Goal: Task Accomplishment & Management: Use online tool/utility

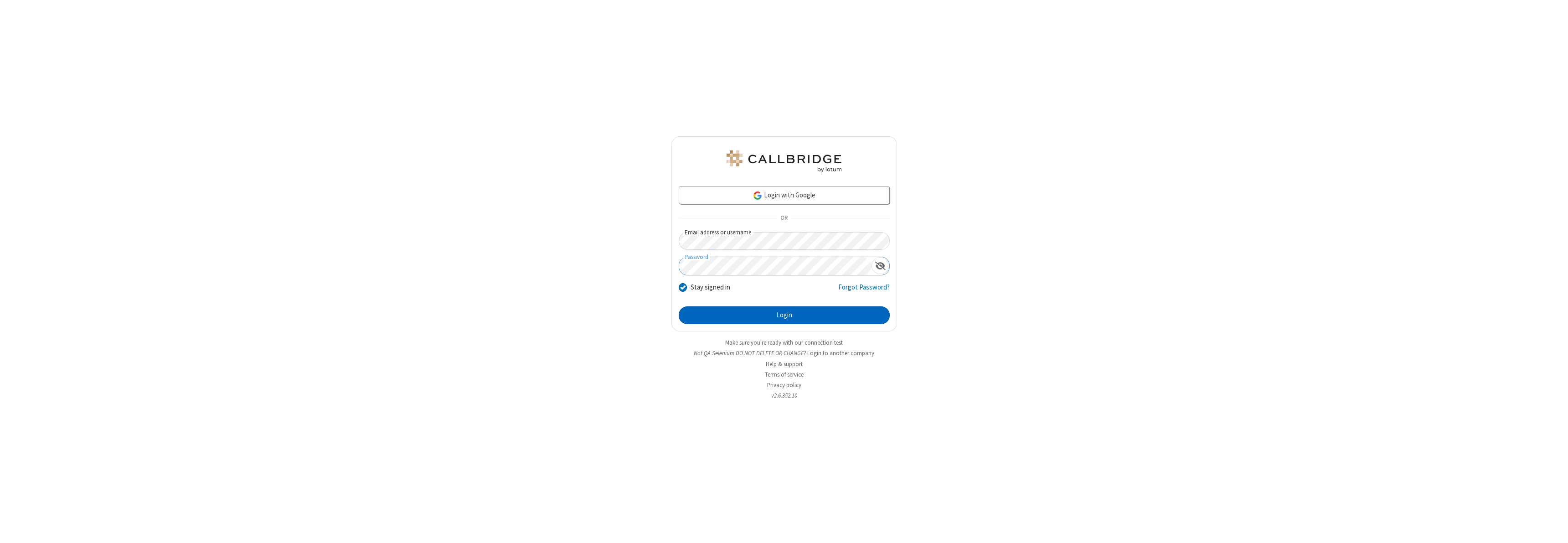
click at [784, 315] on button "Login" at bounding box center [784, 315] width 211 height 18
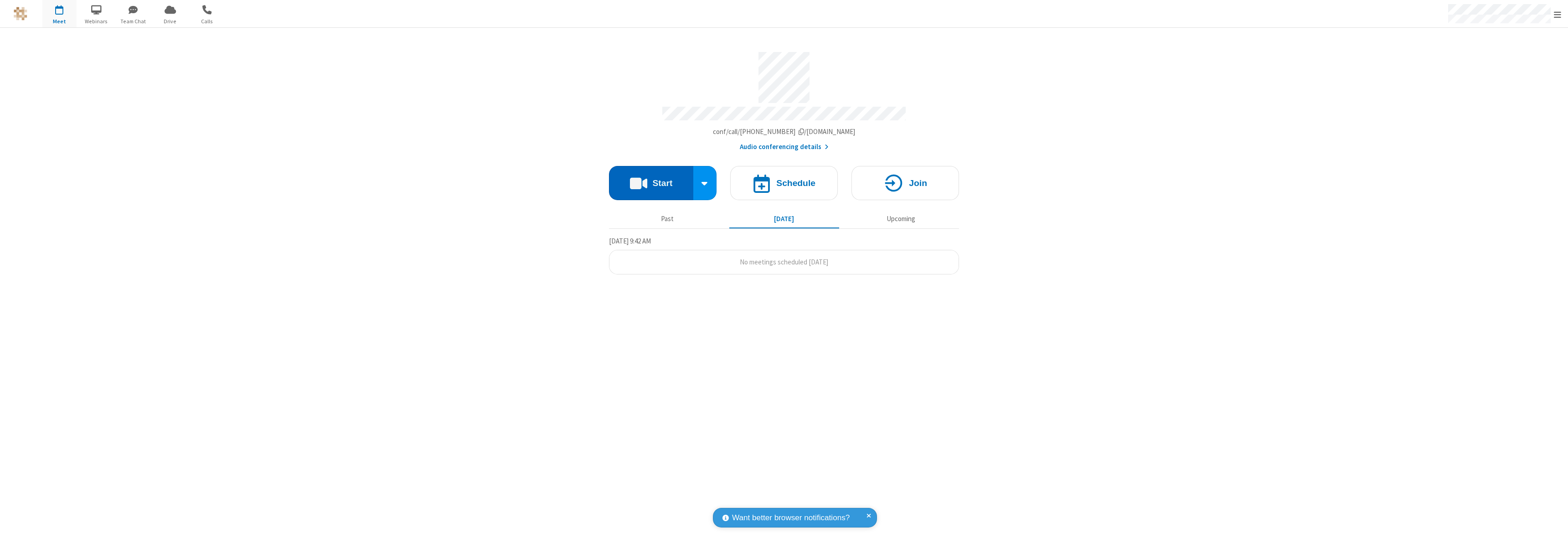
click at [651, 179] on button "Start" at bounding box center [651, 183] width 85 height 34
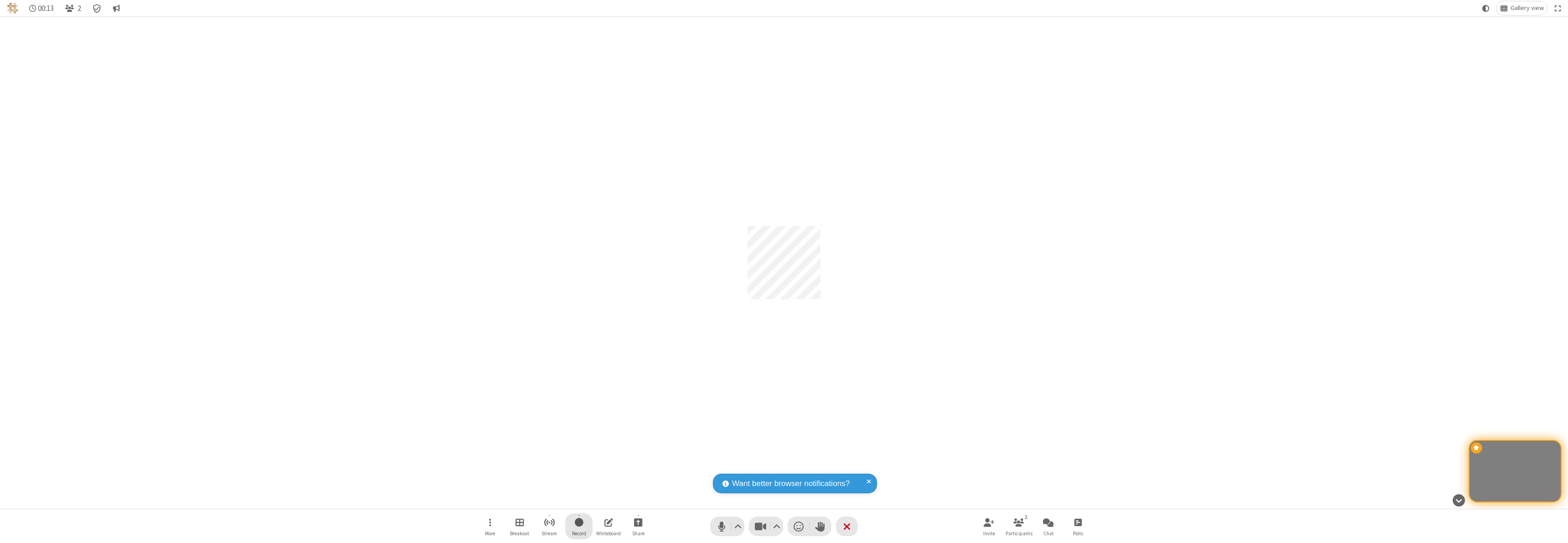
click at [579, 526] on span "Start recording" at bounding box center [579, 522] width 9 height 12
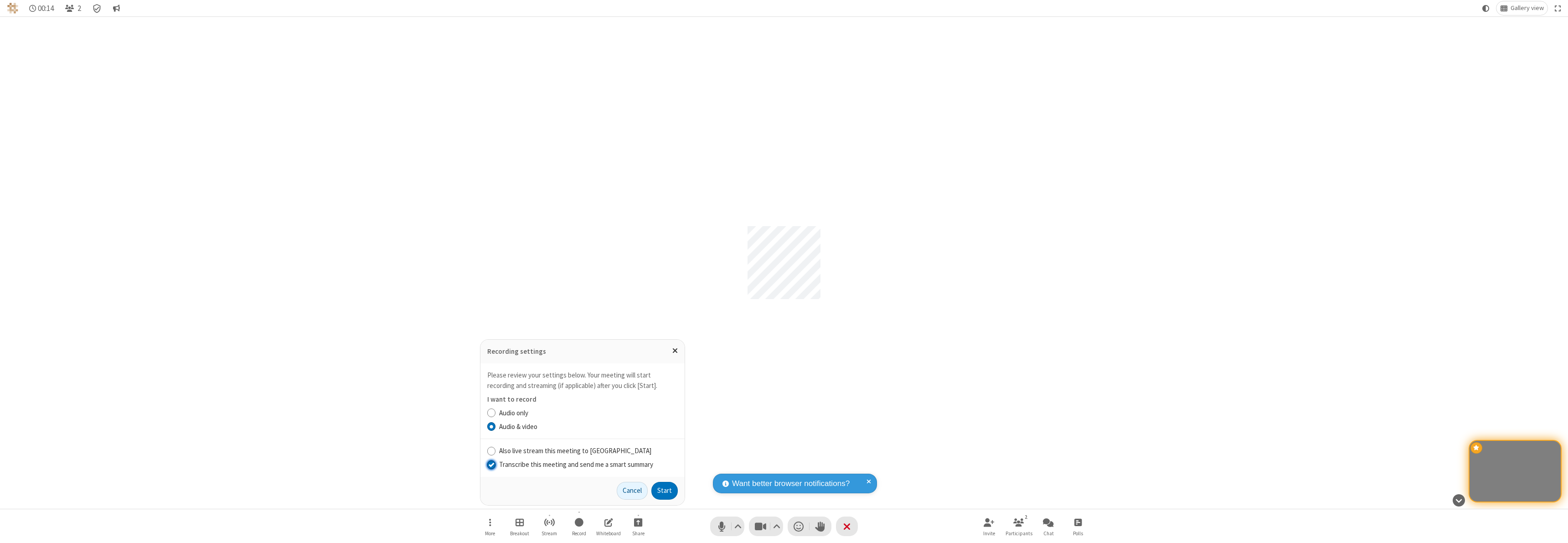
click at [491, 464] on input "Transcribe this meeting and send me a smart summary" at bounding box center [492, 464] width 9 height 10
click at [588, 413] on label "Audio only" at bounding box center [589, 413] width 179 height 10
click at [496, 413] on input "Audio only" at bounding box center [492, 413] width 9 height 10
click at [491, 450] on input "Also live stream this meeting to [GEOGRAPHIC_DATA]" at bounding box center [492, 450] width 9 height 10
click at [665, 491] on button "Start" at bounding box center [664, 491] width 26 height 18
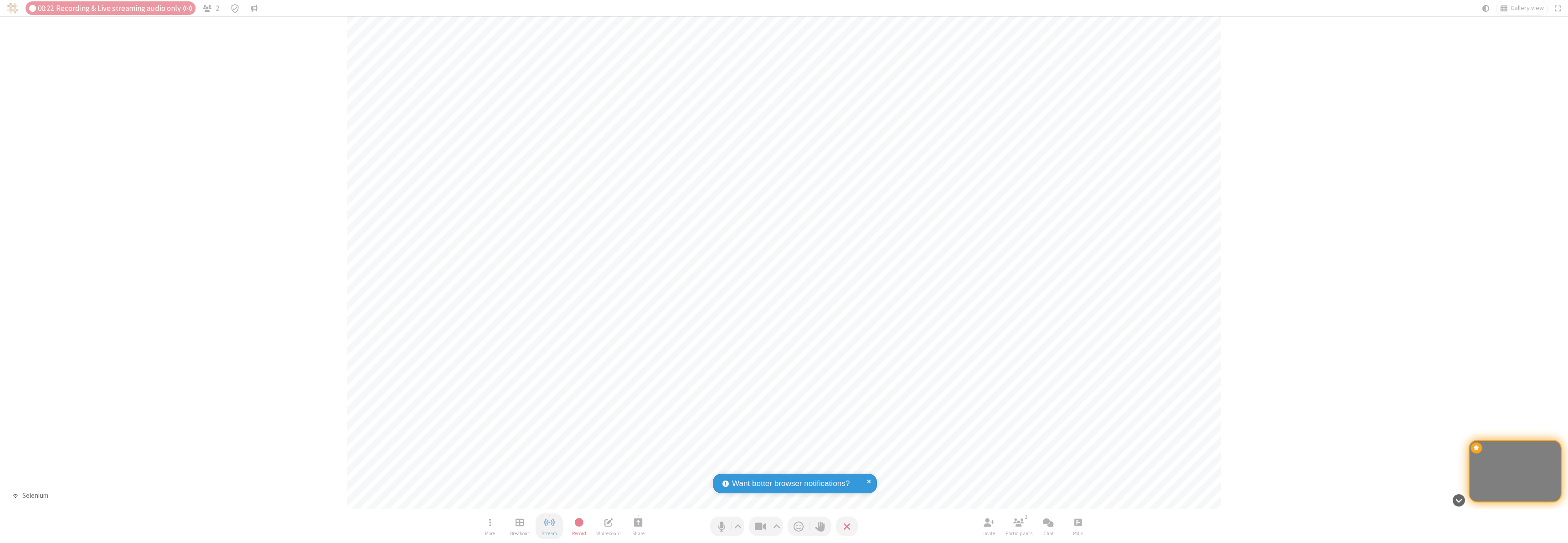
click at [549, 526] on span "Stop streaming" at bounding box center [549, 522] width 12 height 12
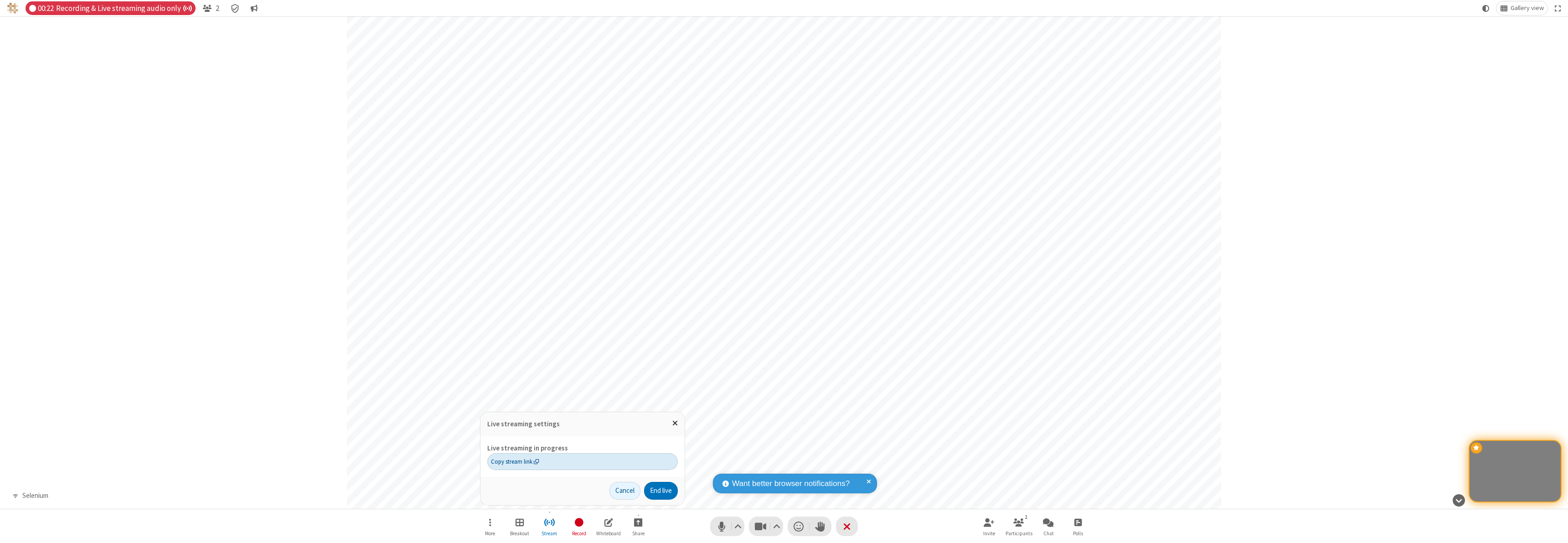
click at [514, 461] on span "Copy stream link" at bounding box center [514, 461] width 48 height 9
click at [674, 423] on span "Close popover" at bounding box center [675, 422] width 5 height 8
click at [579, 526] on span "Stop recording" at bounding box center [579, 522] width 10 height 12
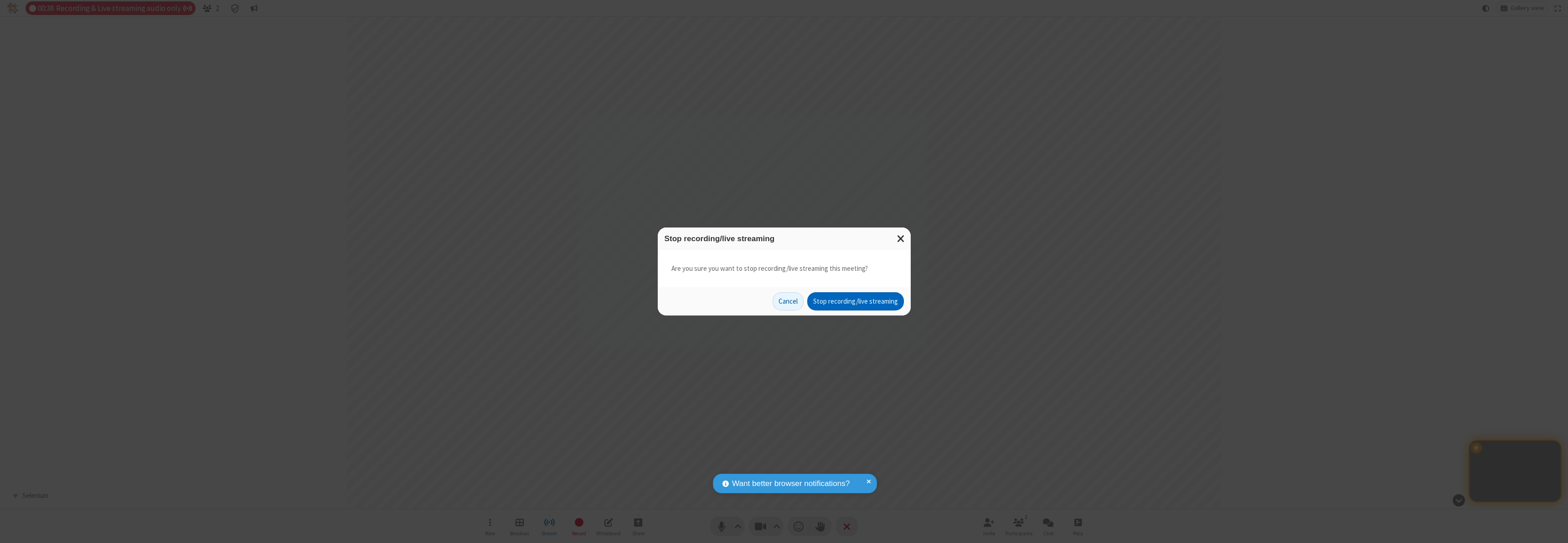
click at [855, 301] on button "Stop recording/live streaming" at bounding box center [855, 301] width 97 height 18
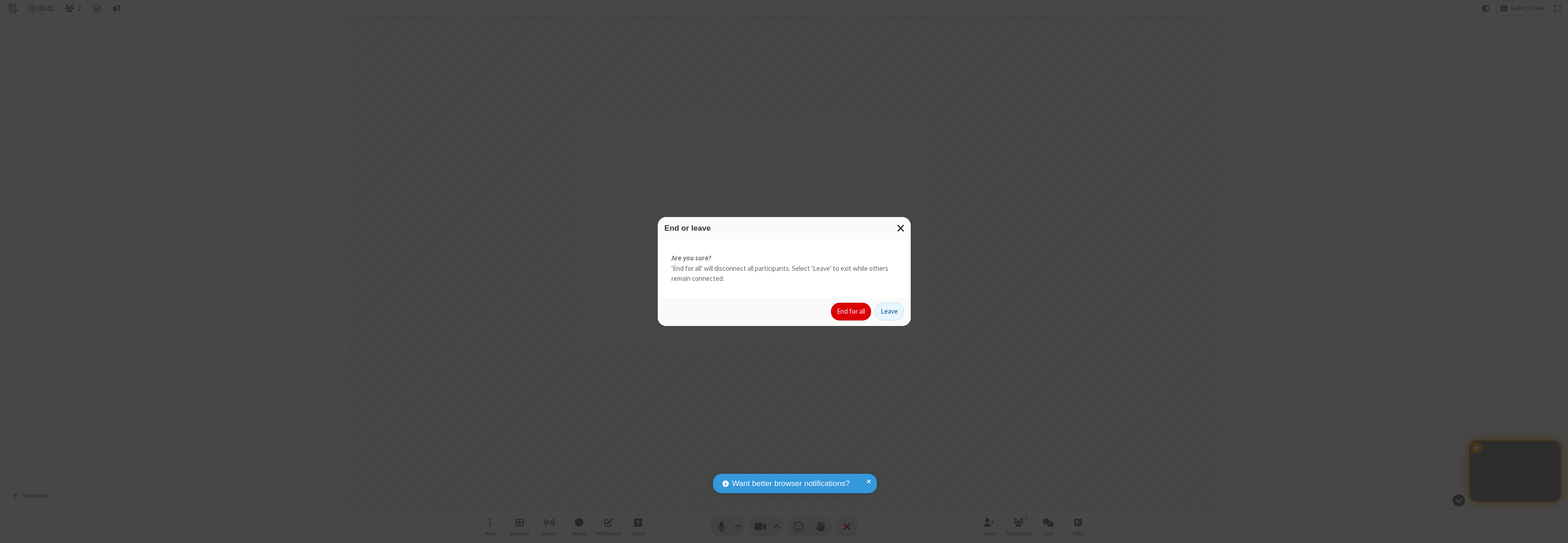
click at [852, 311] on button "End for all" at bounding box center [851, 312] width 40 height 18
